Goal: Information Seeking & Learning: Learn about a topic

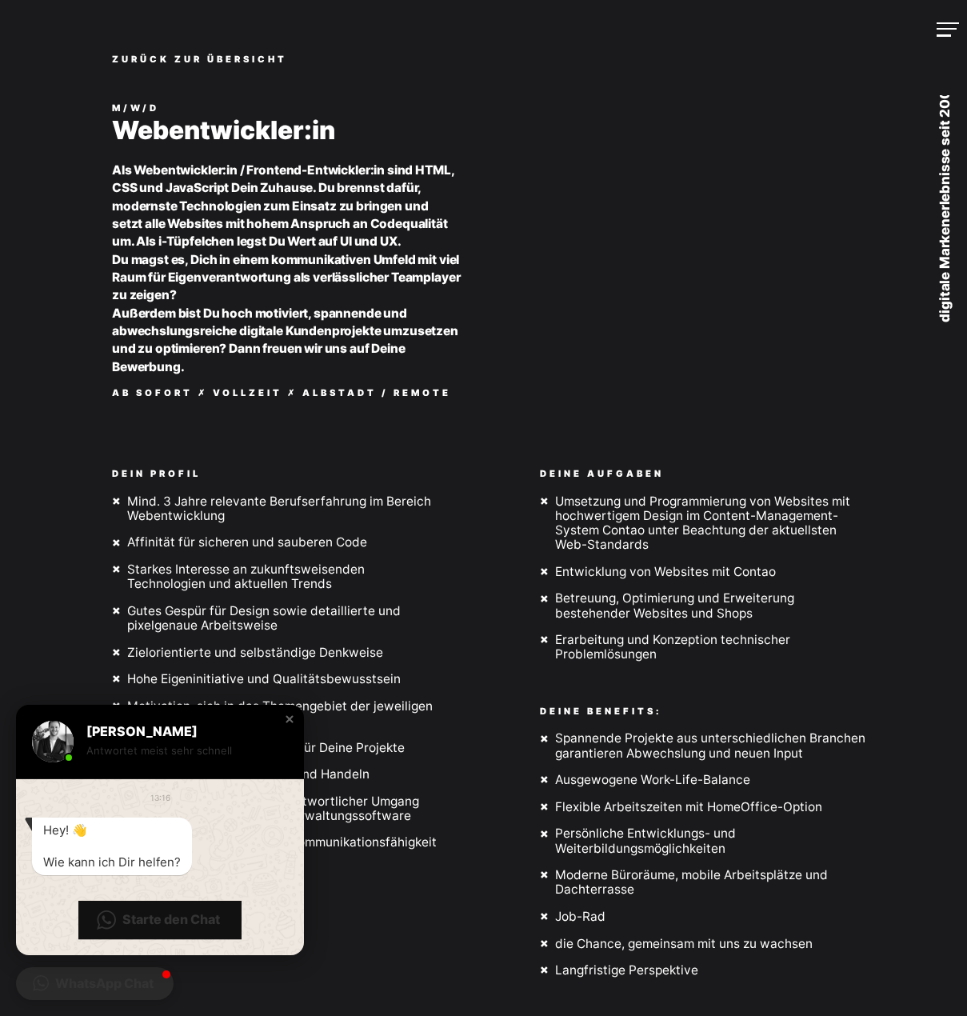
click at [66, 360] on div "zurück zur Übersicht m/w/d Webentwickler:in Als Webentwickler:in / Frontend-Ent…" at bounding box center [483, 512] width 967 height 1024
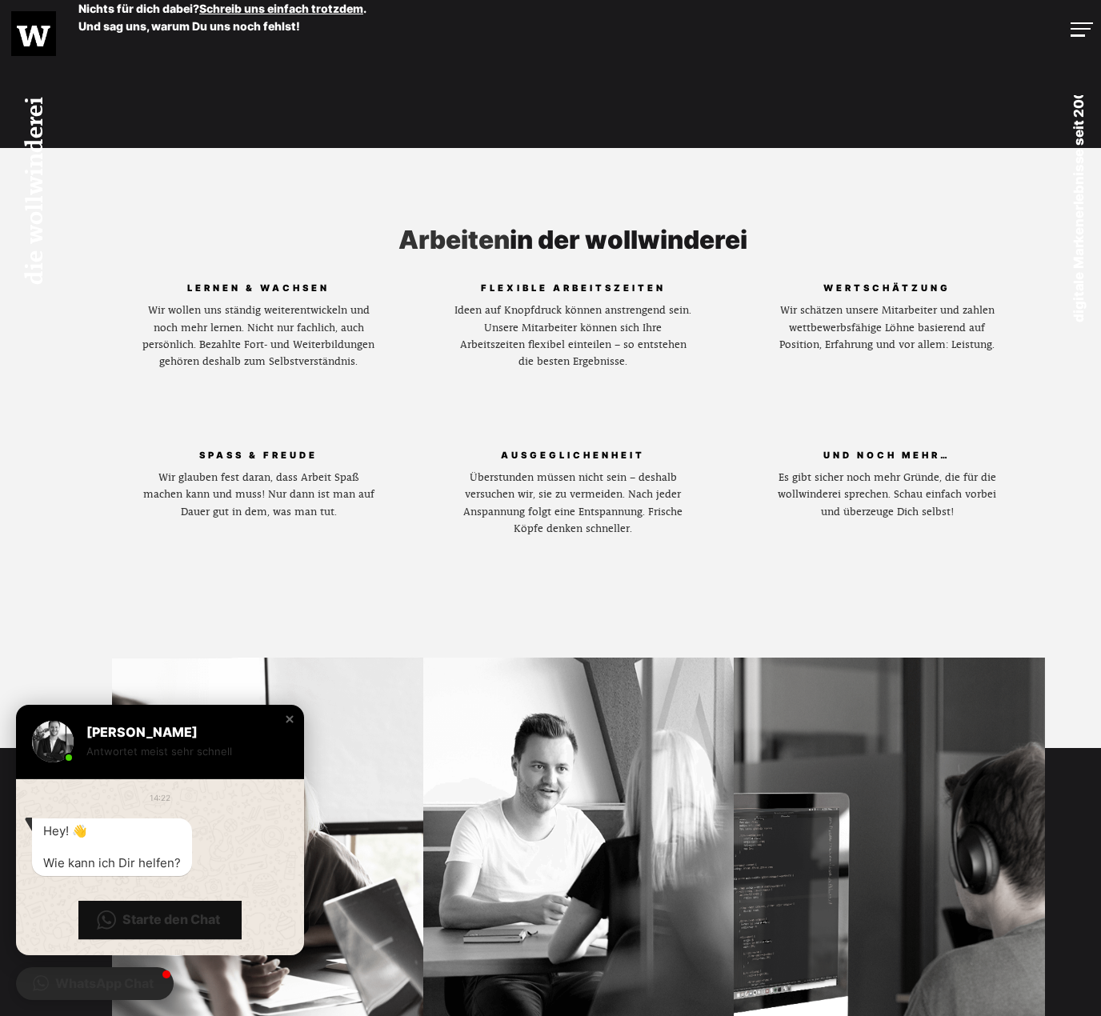
scroll to position [640, 0]
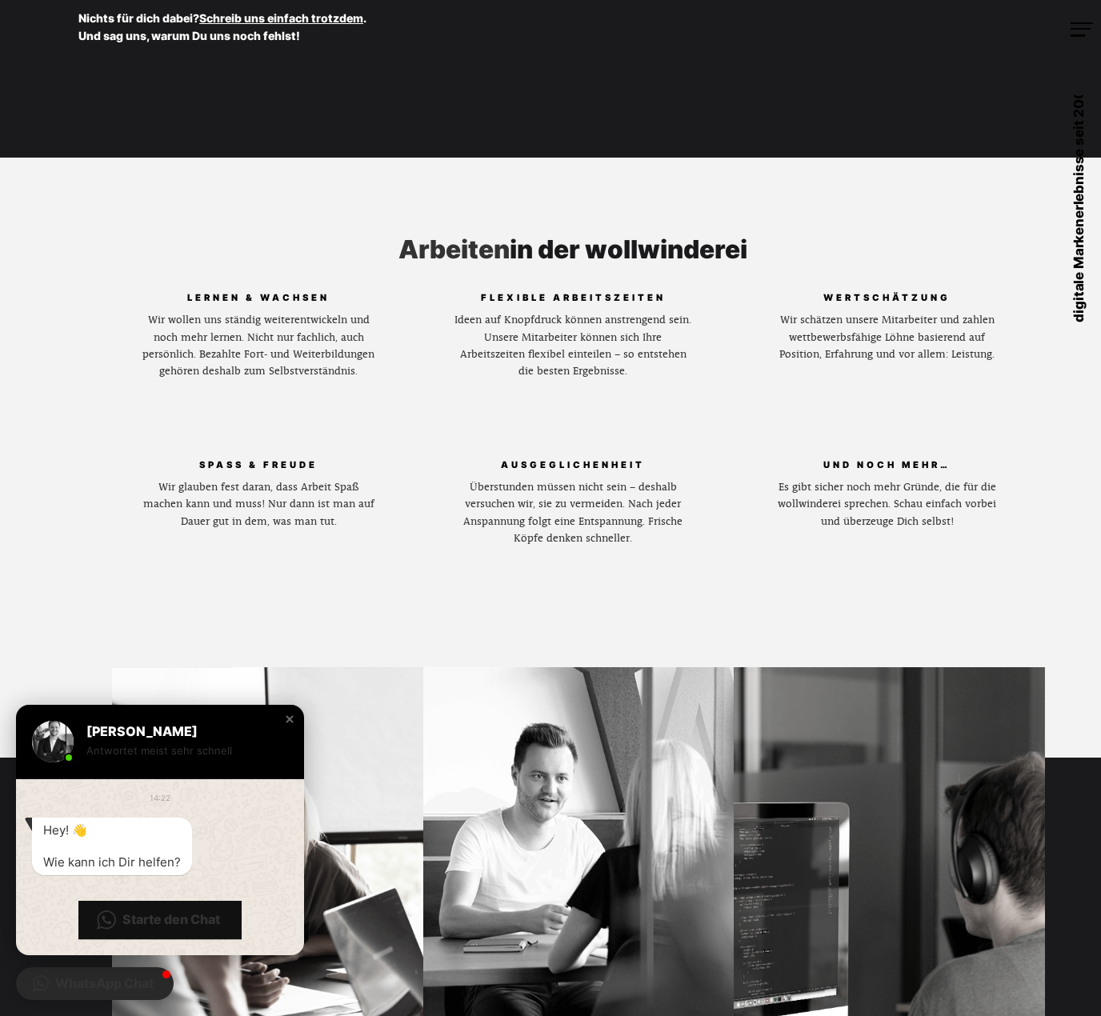
click at [608, 252] on h2 "Arbeiten in der wollwinderei" at bounding box center [573, 250] width 942 height 28
click at [607, 252] on h2 "Arbeiten in der wollwinderei" at bounding box center [573, 250] width 942 height 28
drag, startPoint x: 590, startPoint y: 250, endPoint x: 748, endPoint y: 254, distance: 157.7
click at [749, 254] on h2 "Arbeiten in der wollwinderei" at bounding box center [573, 250] width 942 height 28
